Goal: Task Accomplishment & Management: Use online tool/utility

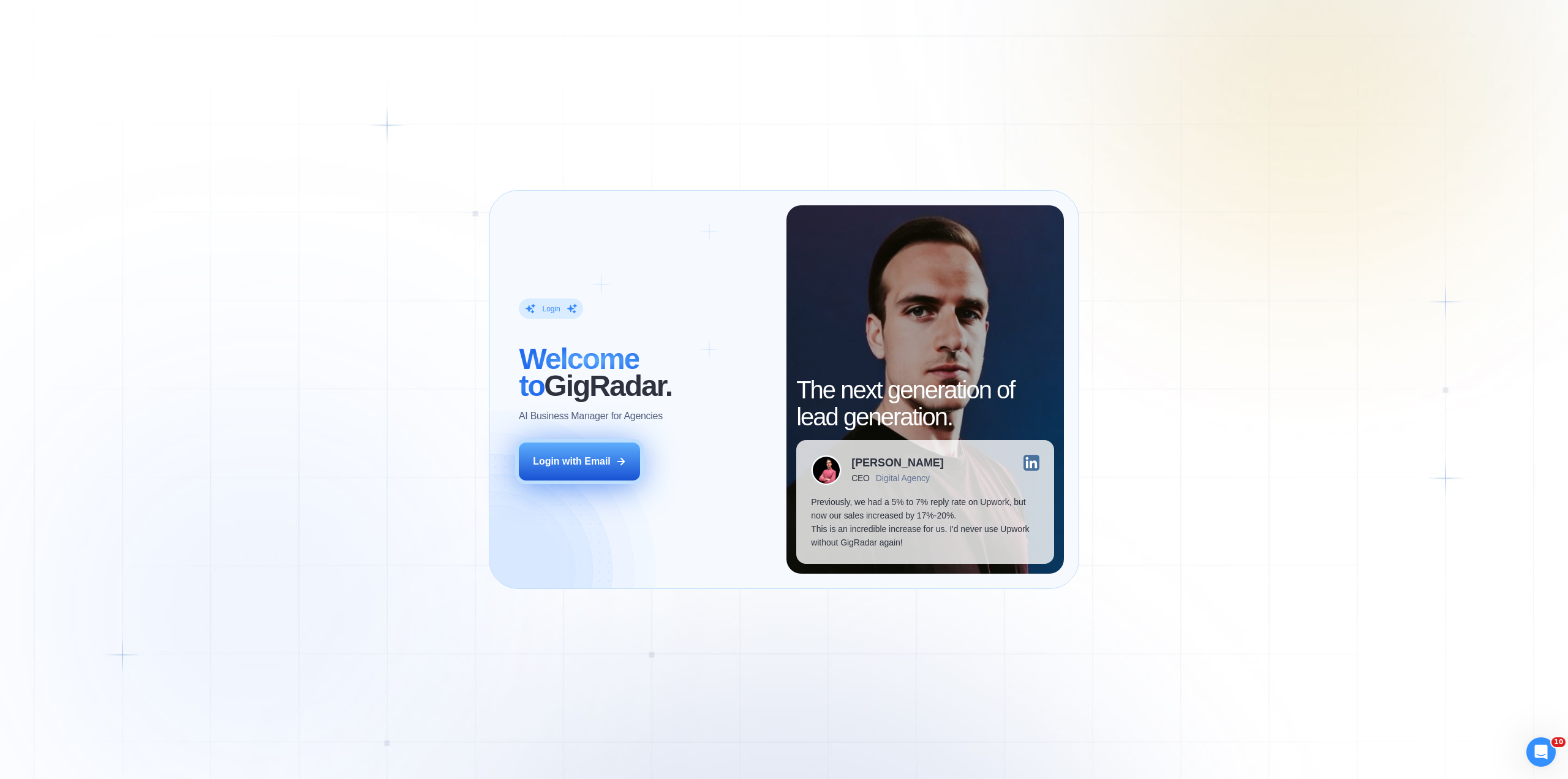
click at [562, 459] on div "Login with Email" at bounding box center [572, 460] width 78 height 13
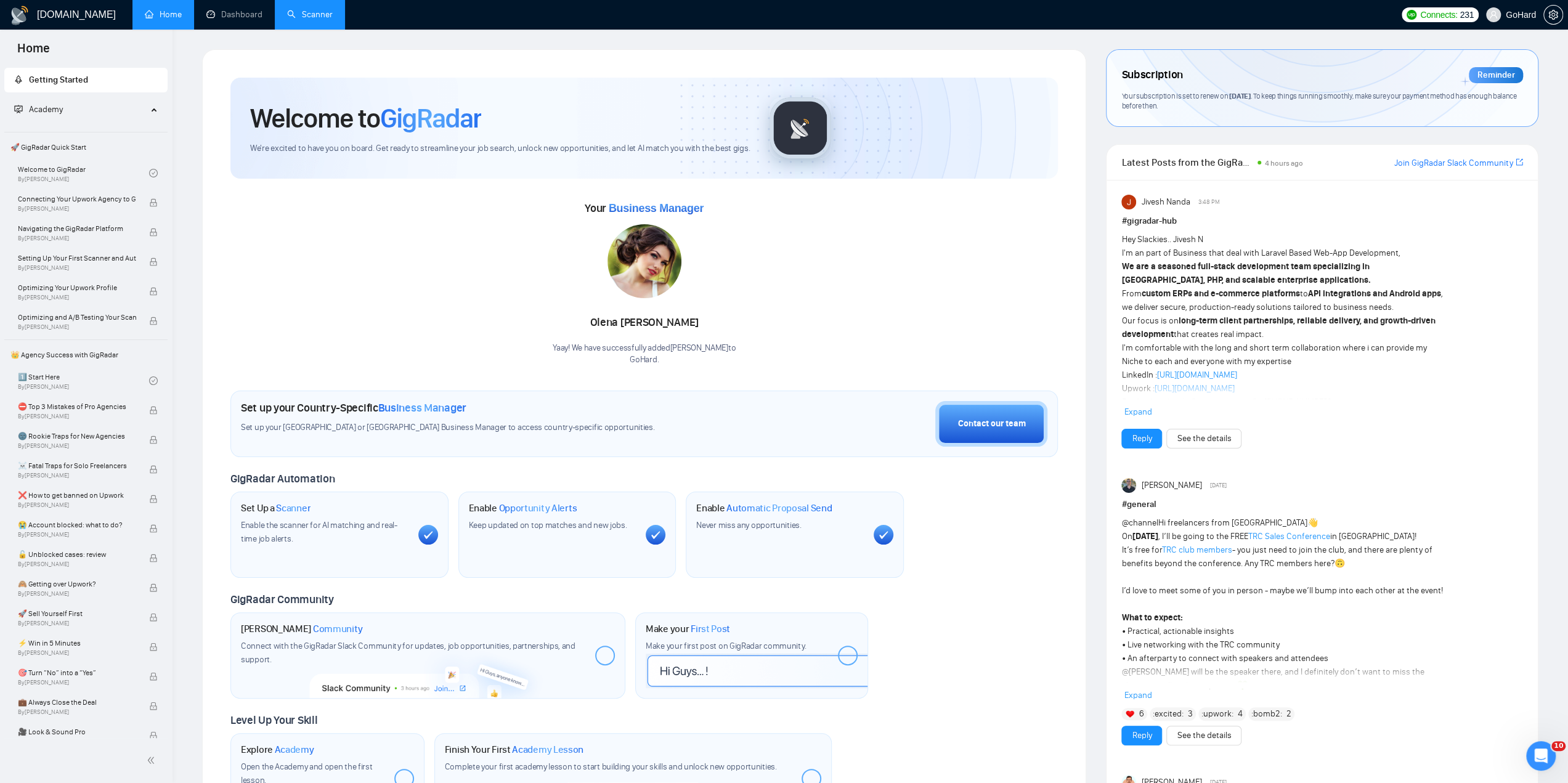
click at [310, 18] on link "Scanner" at bounding box center [309, 15] width 46 height 11
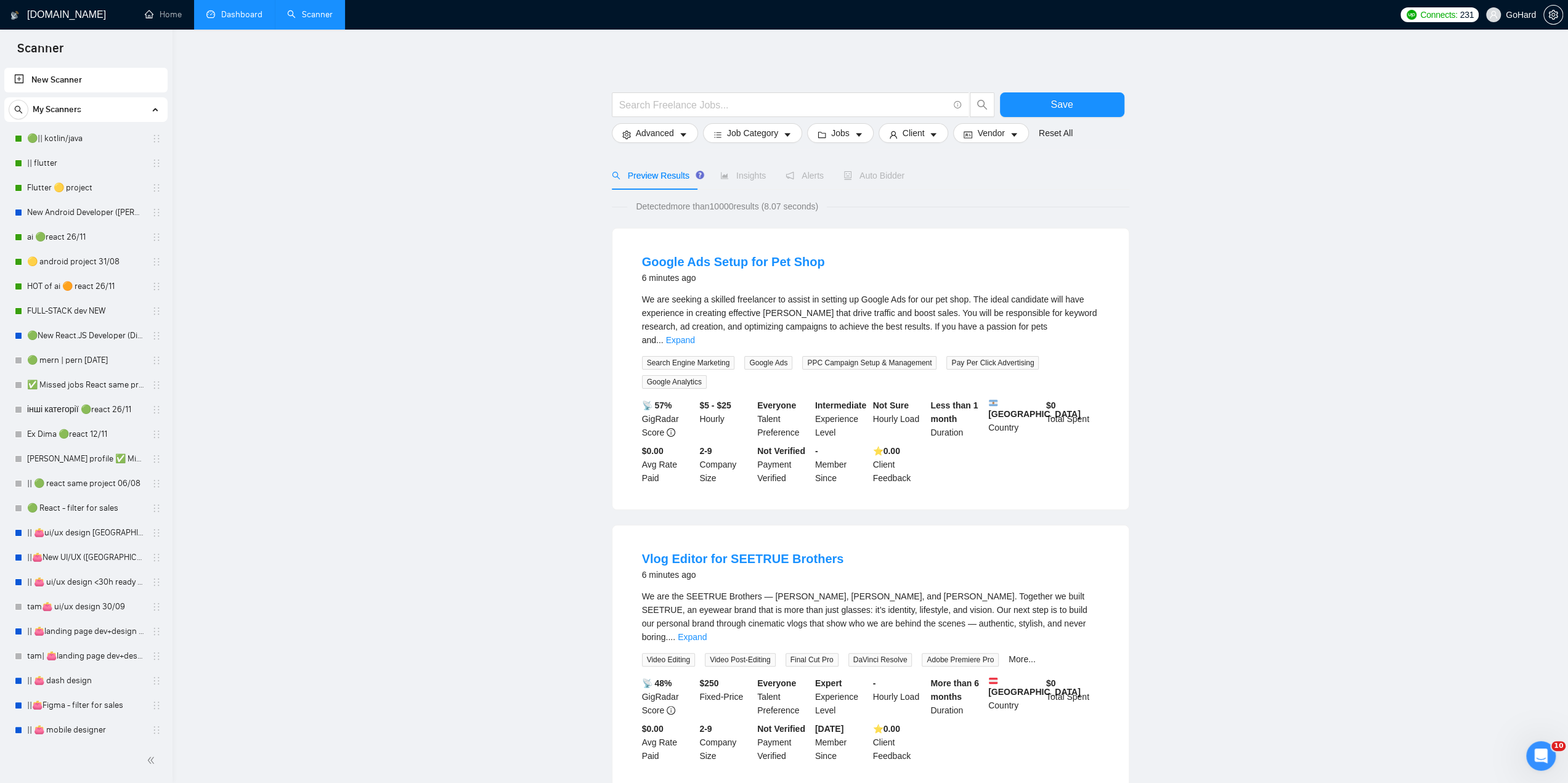
click at [250, 19] on link "Dashboard" at bounding box center [234, 15] width 56 height 11
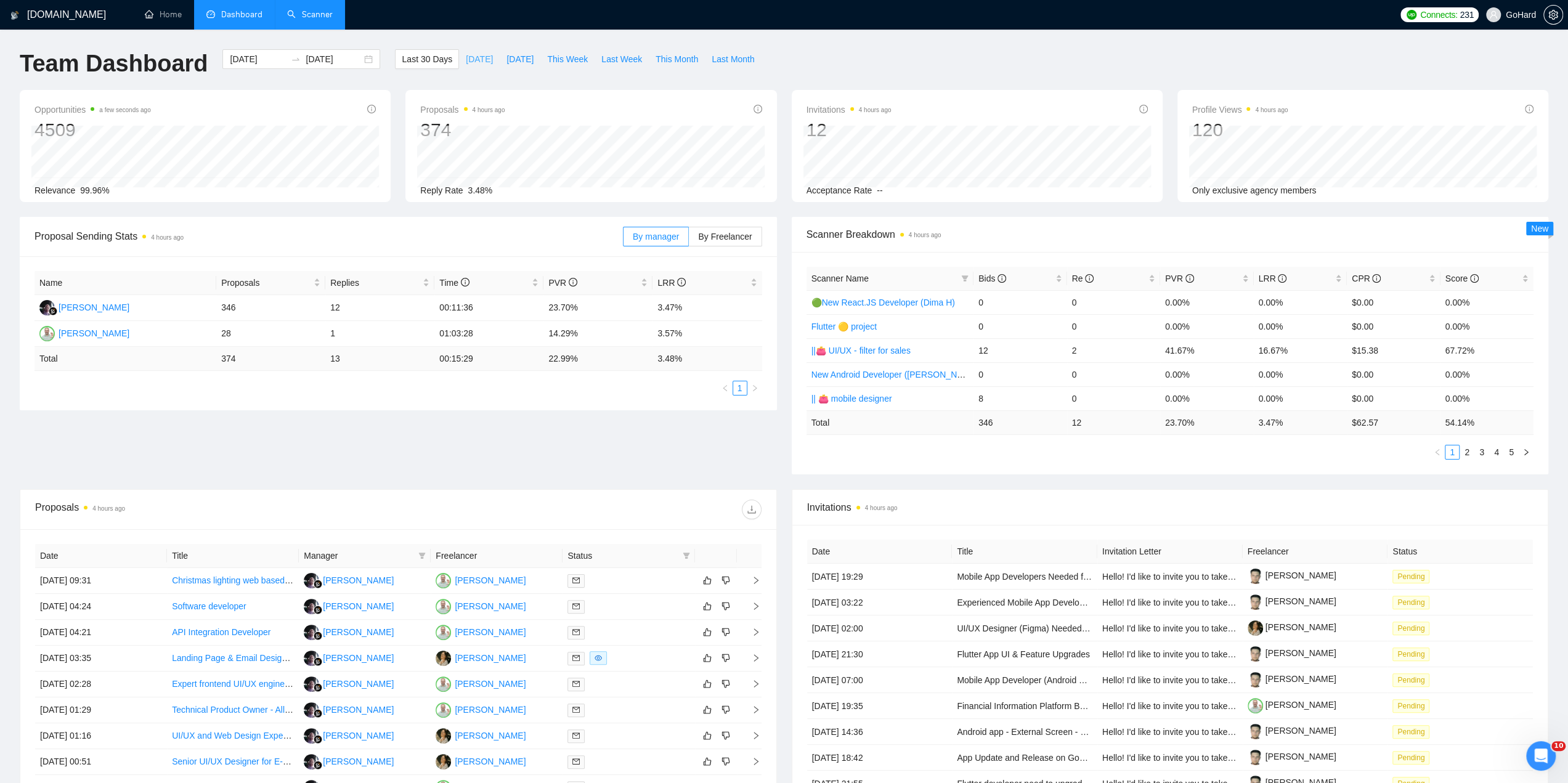
click at [466, 61] on span "[DATE]" at bounding box center [479, 59] width 27 height 13
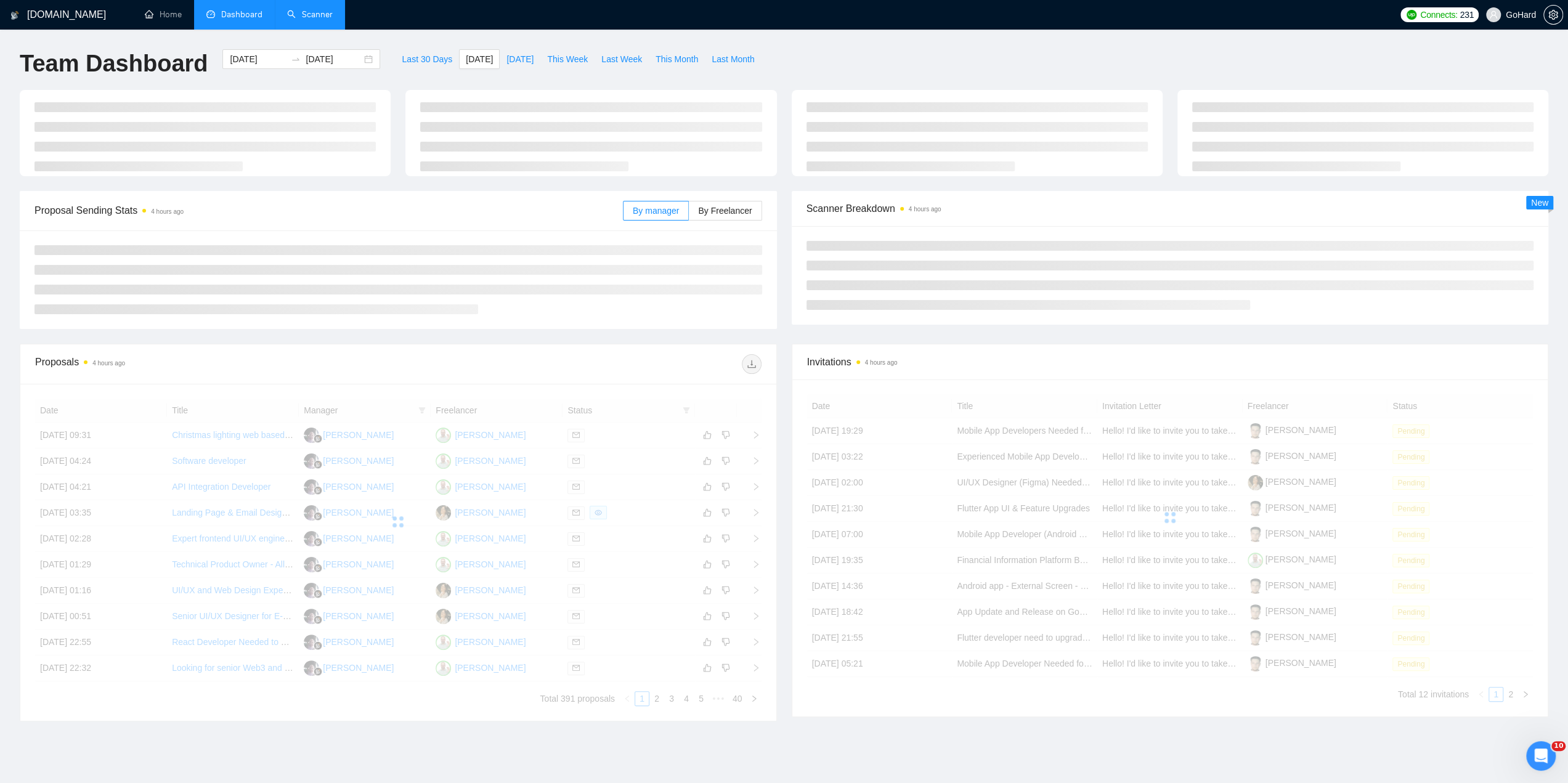
type input "[DATE]"
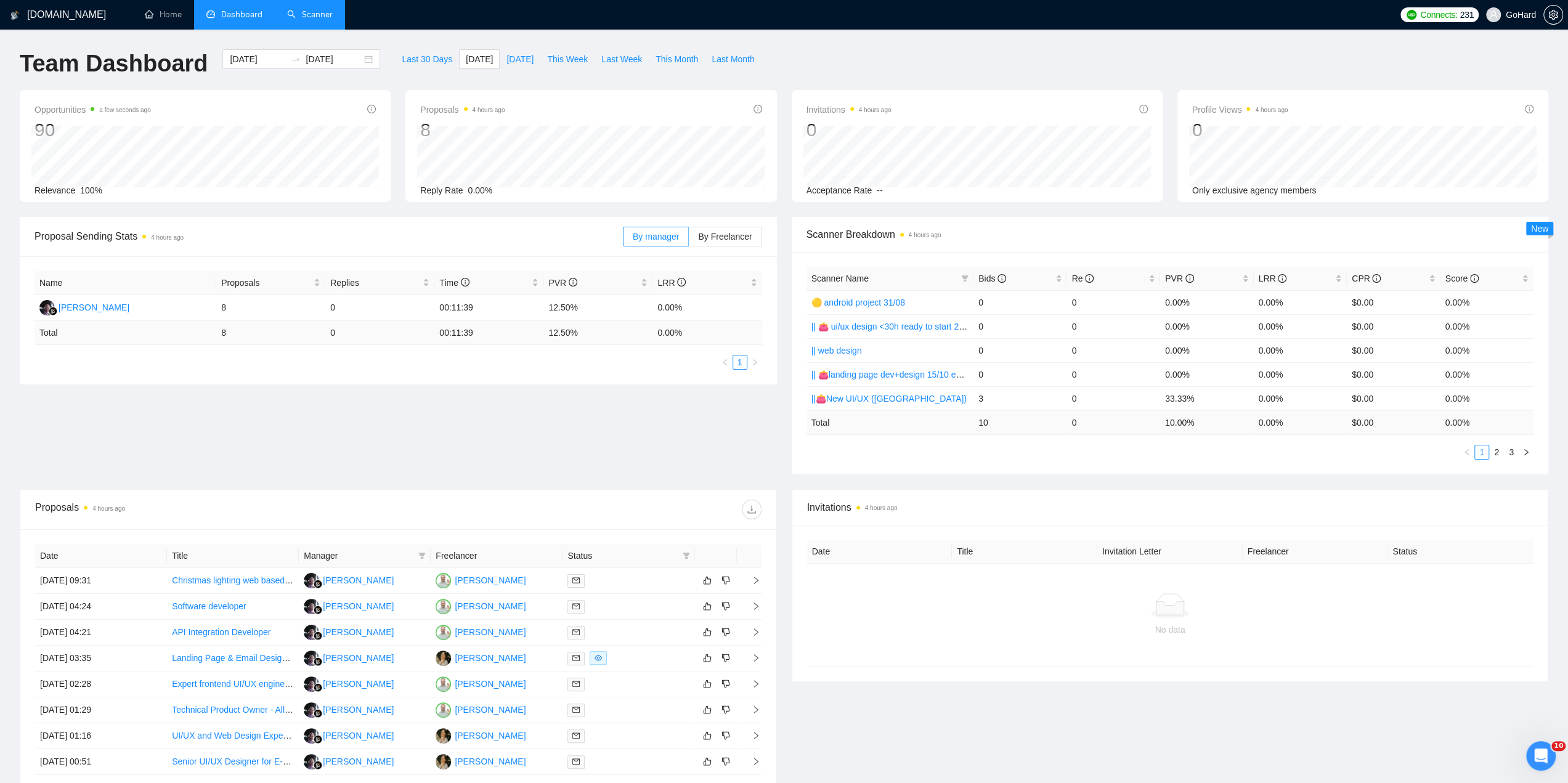
scroll to position [140, 0]
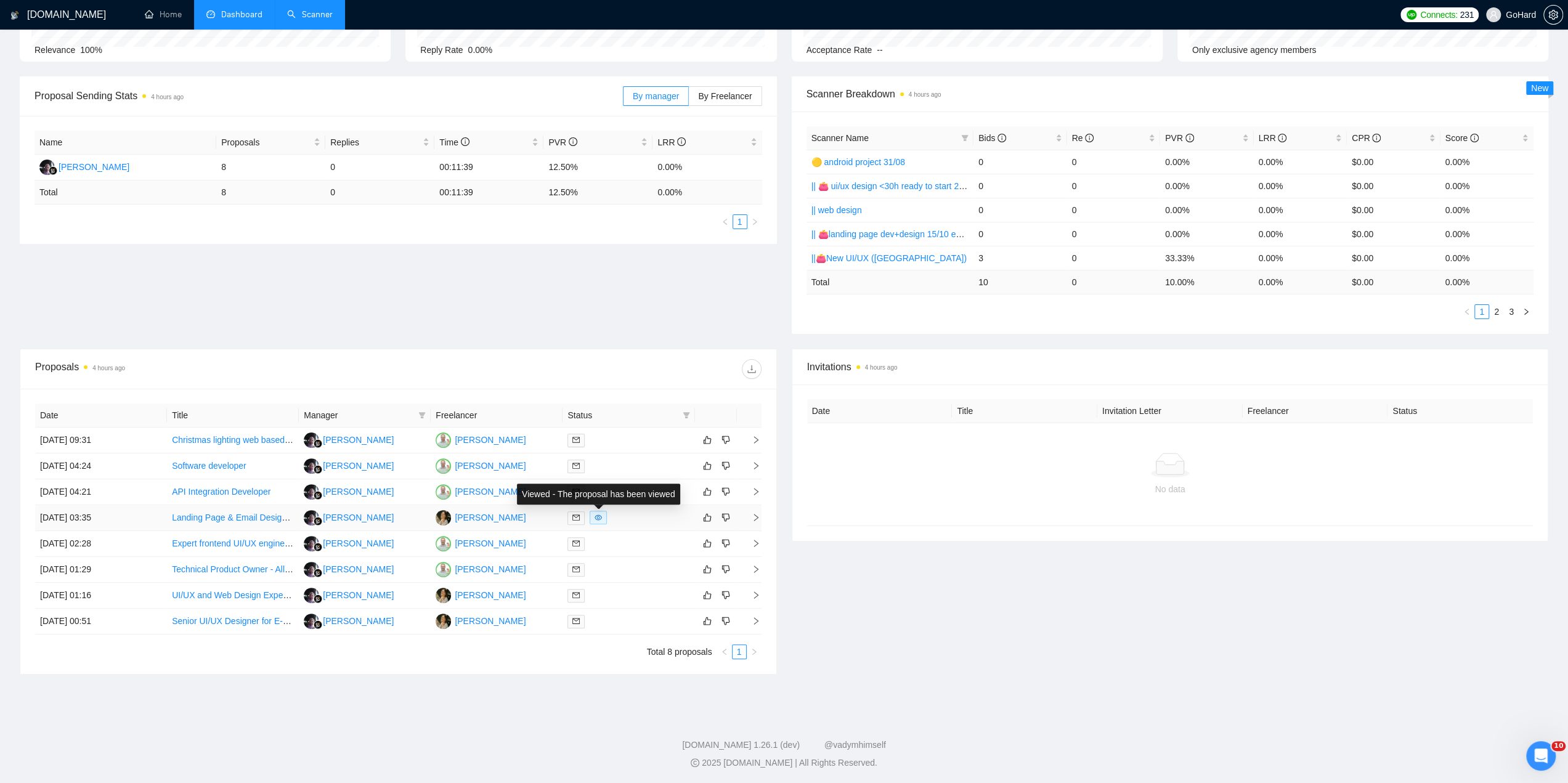
click at [597, 516] on icon "eye" at bounding box center [599, 517] width 8 height 8
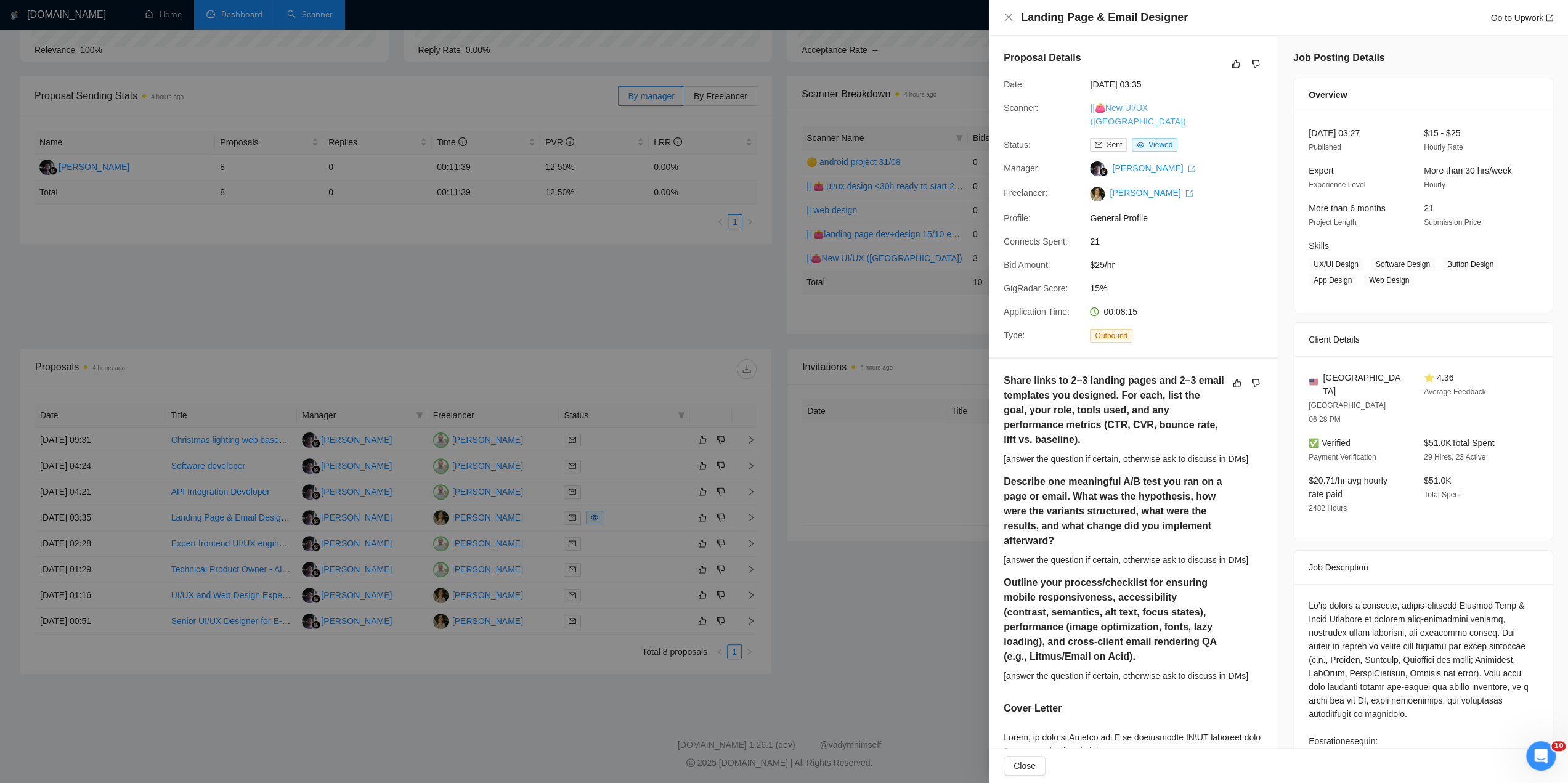
click at [1152, 103] on link "||👛New UI/UX ([GEOGRAPHIC_DATA])" at bounding box center [1137, 115] width 95 height 23
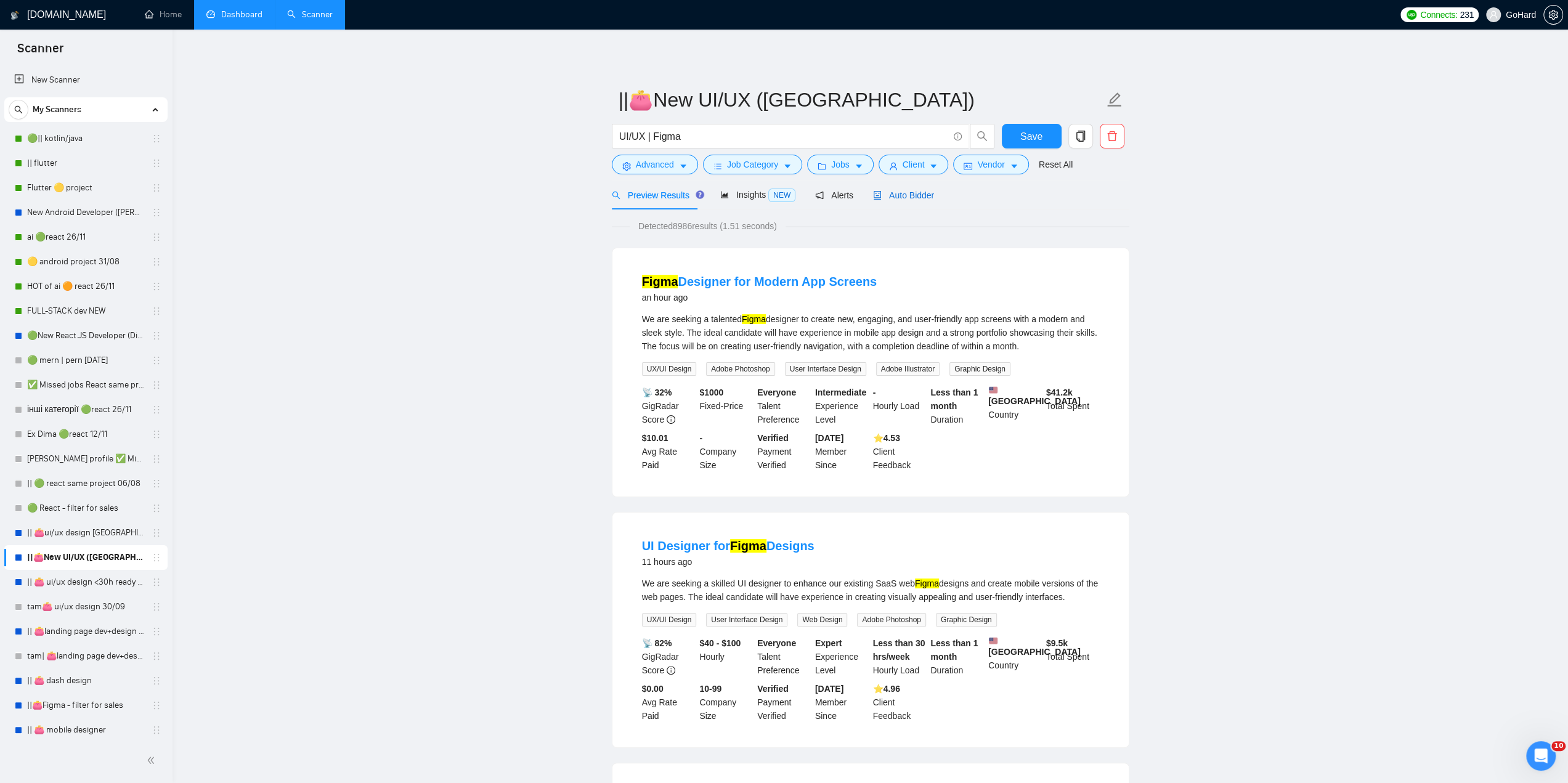
click at [923, 198] on span "Auto Bidder" at bounding box center [903, 195] width 61 height 10
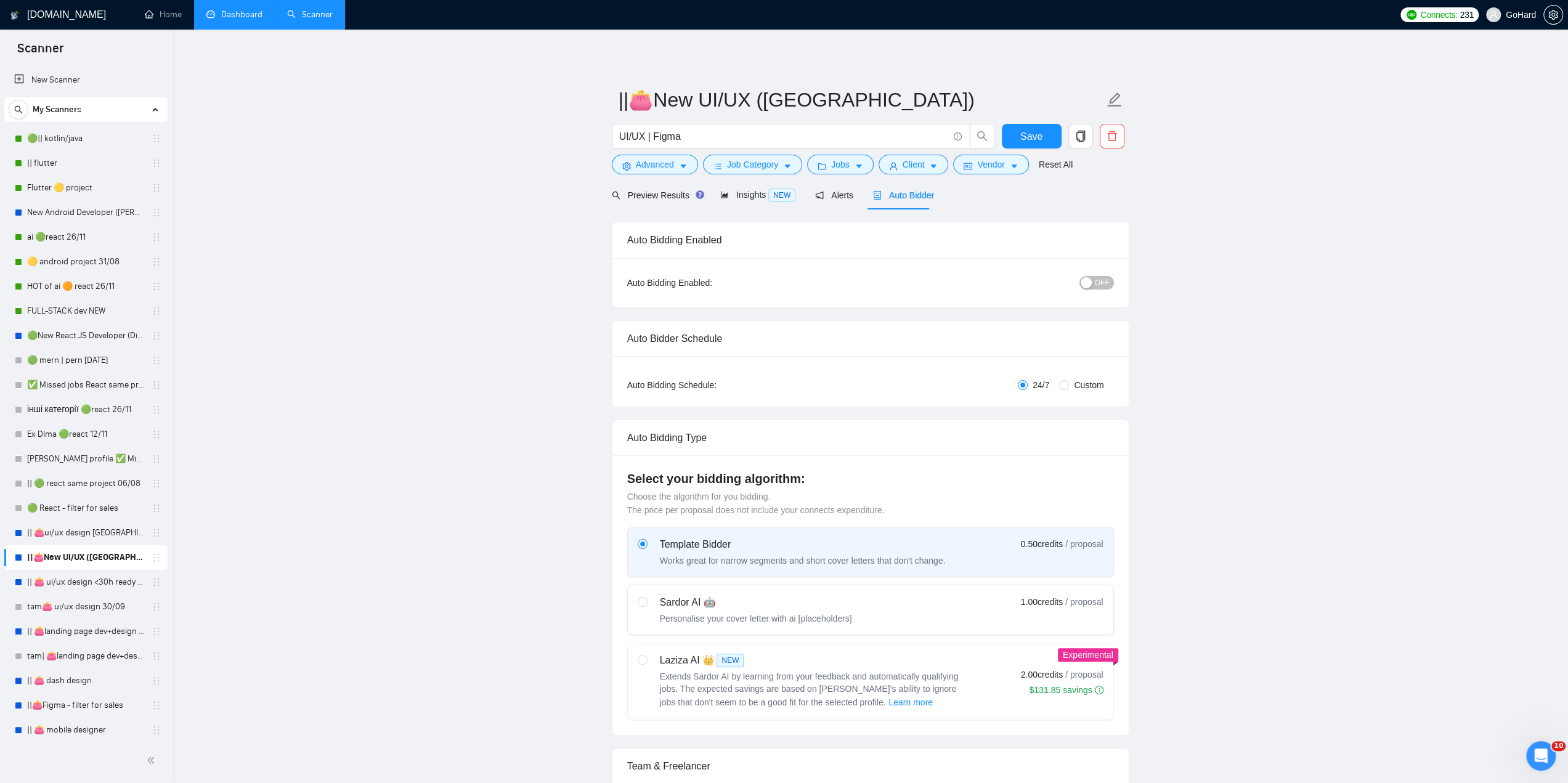
radio input "false"
radio input "true"
